Goal: Task Accomplishment & Management: Use online tool/utility

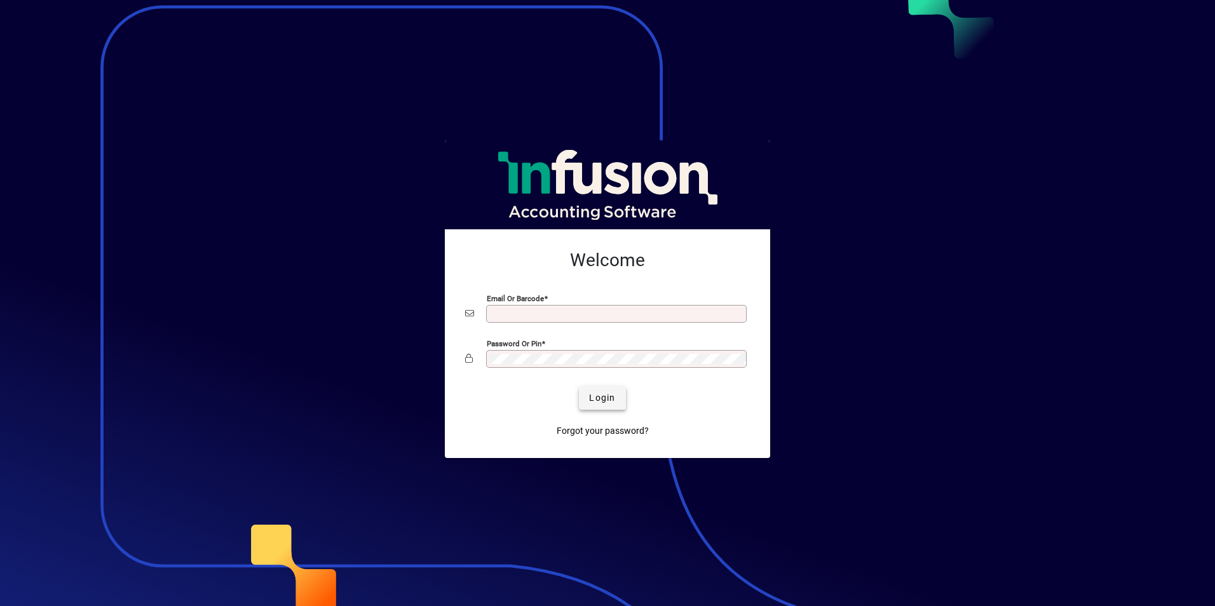
type input "**********"
click at [600, 398] on span "Login" at bounding box center [602, 397] width 26 height 13
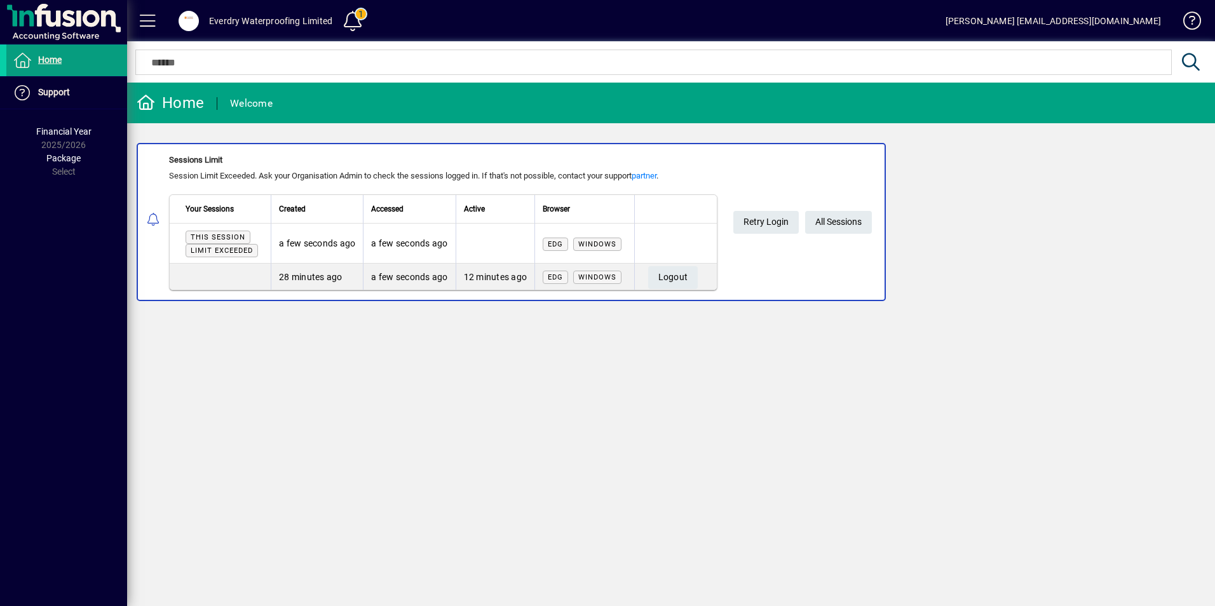
click at [676, 238] on td at bounding box center [675, 244] width 83 height 40
